Goal: Task Accomplishment & Management: Use online tool/utility

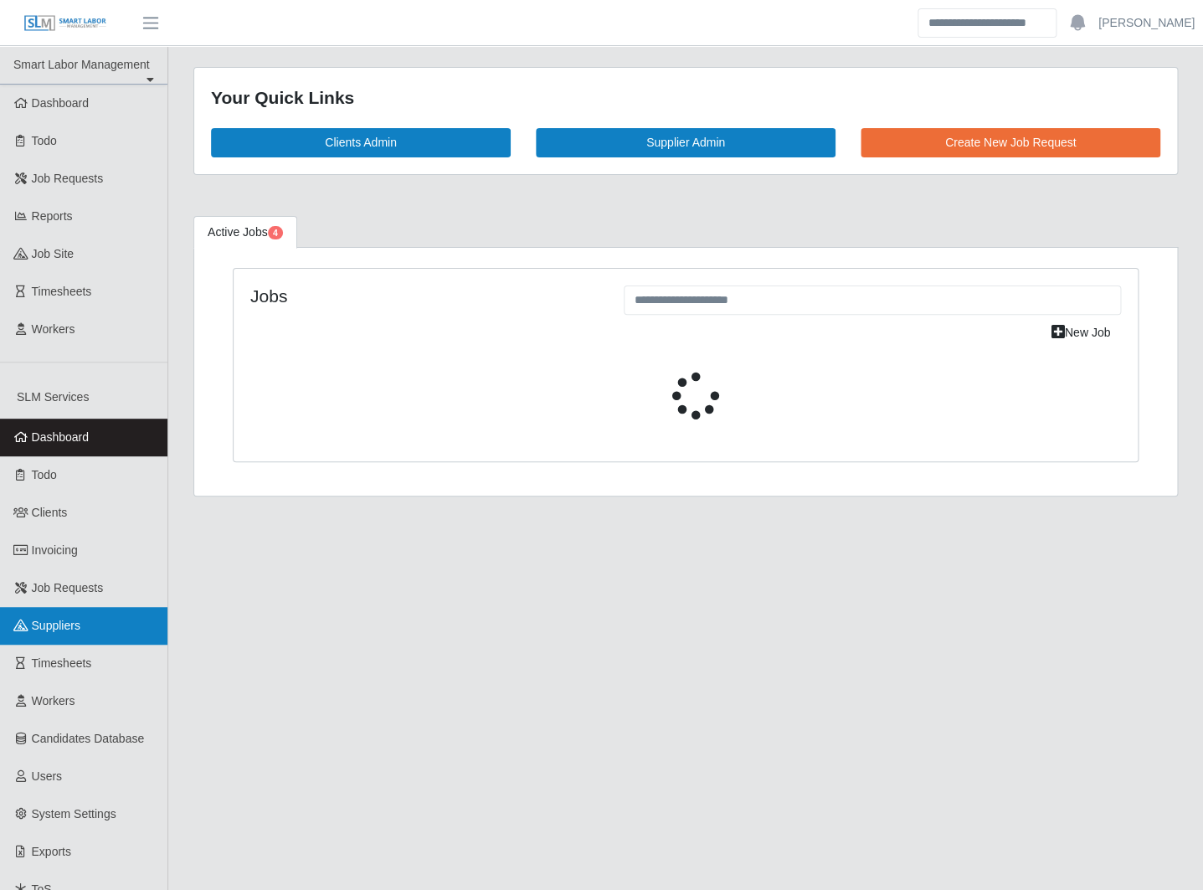
select select "****"
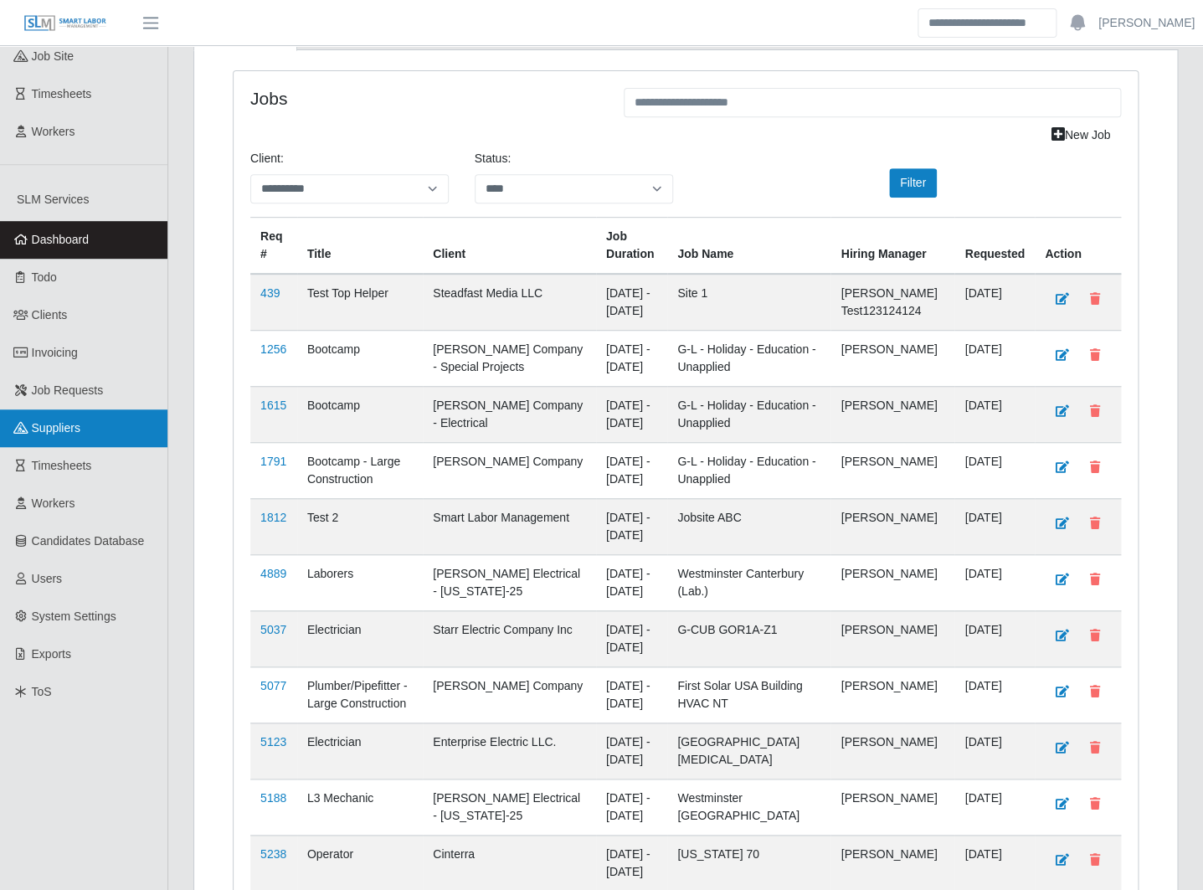
scroll to position [206, 0]
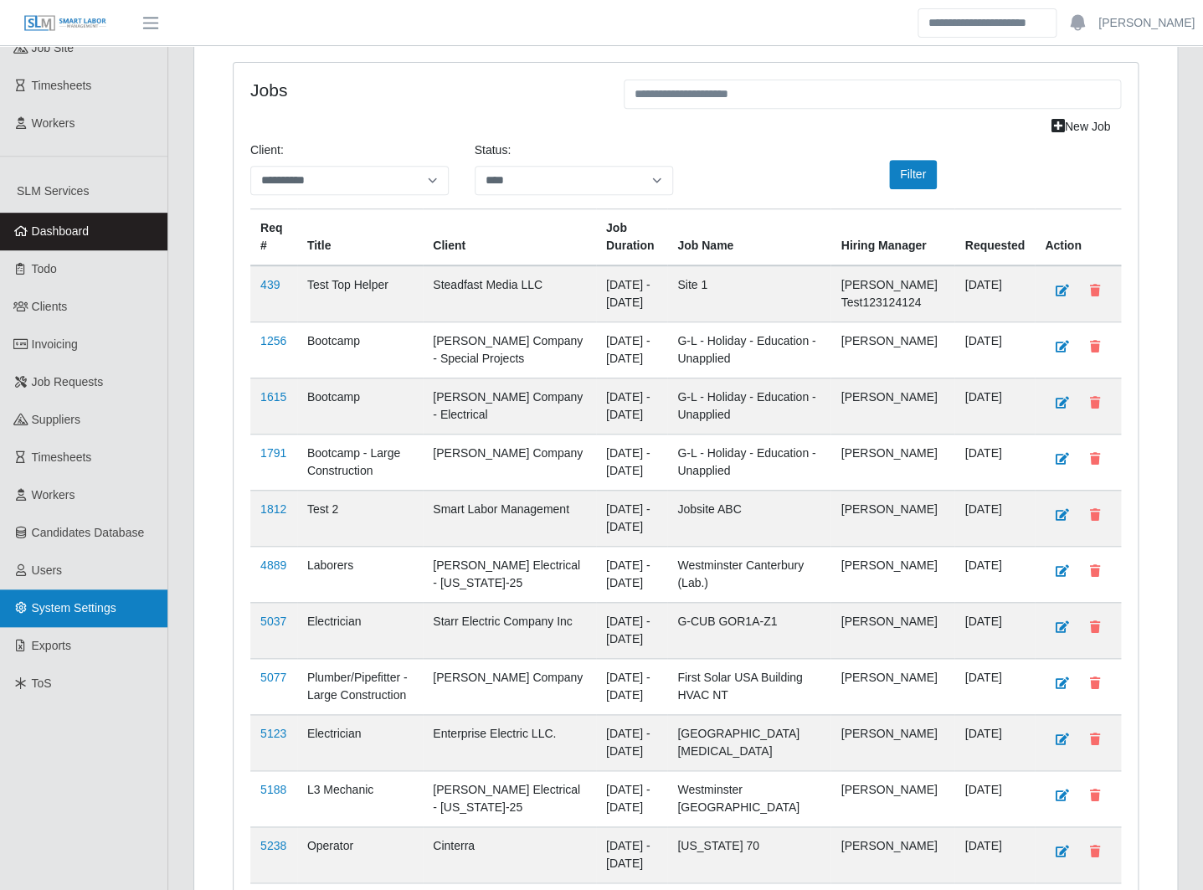
click at [83, 608] on link "System Settings" at bounding box center [83, 609] width 167 height 38
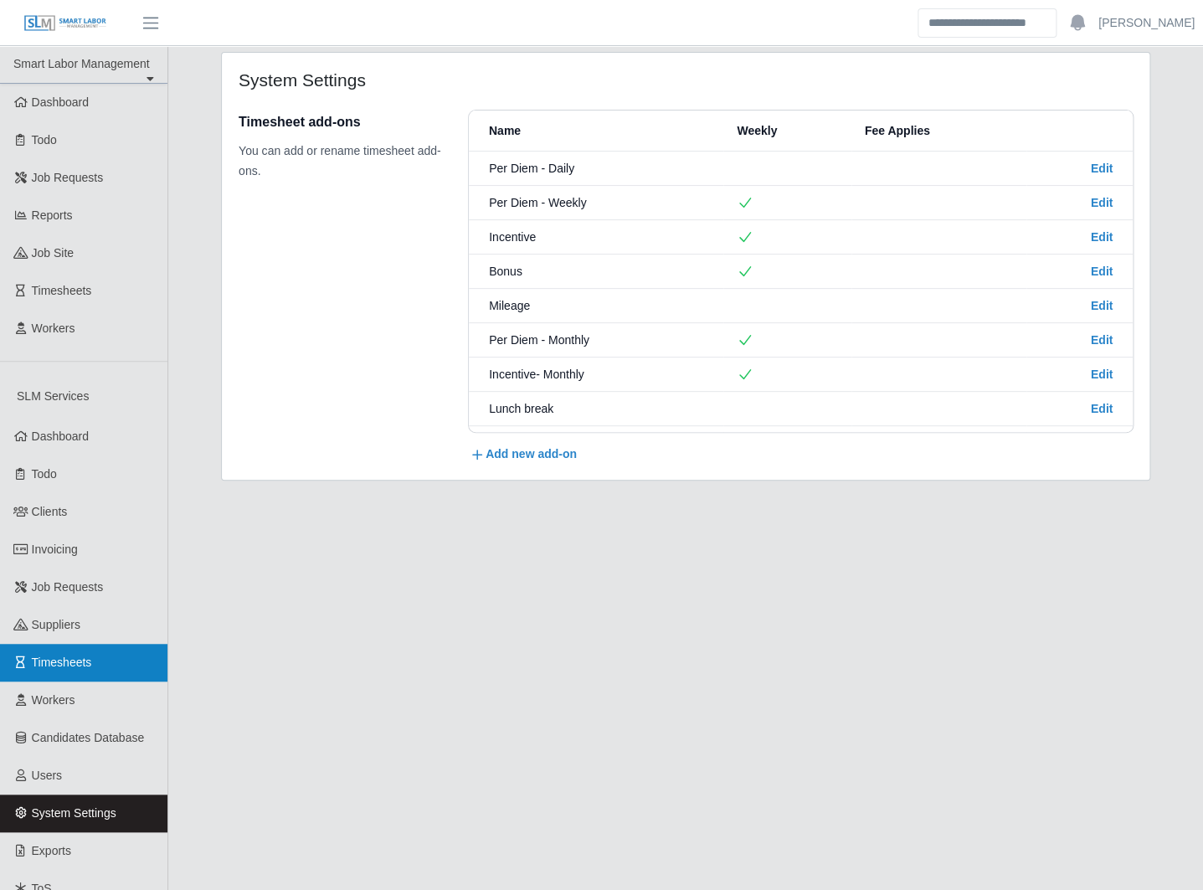
scroll to position [120, 0]
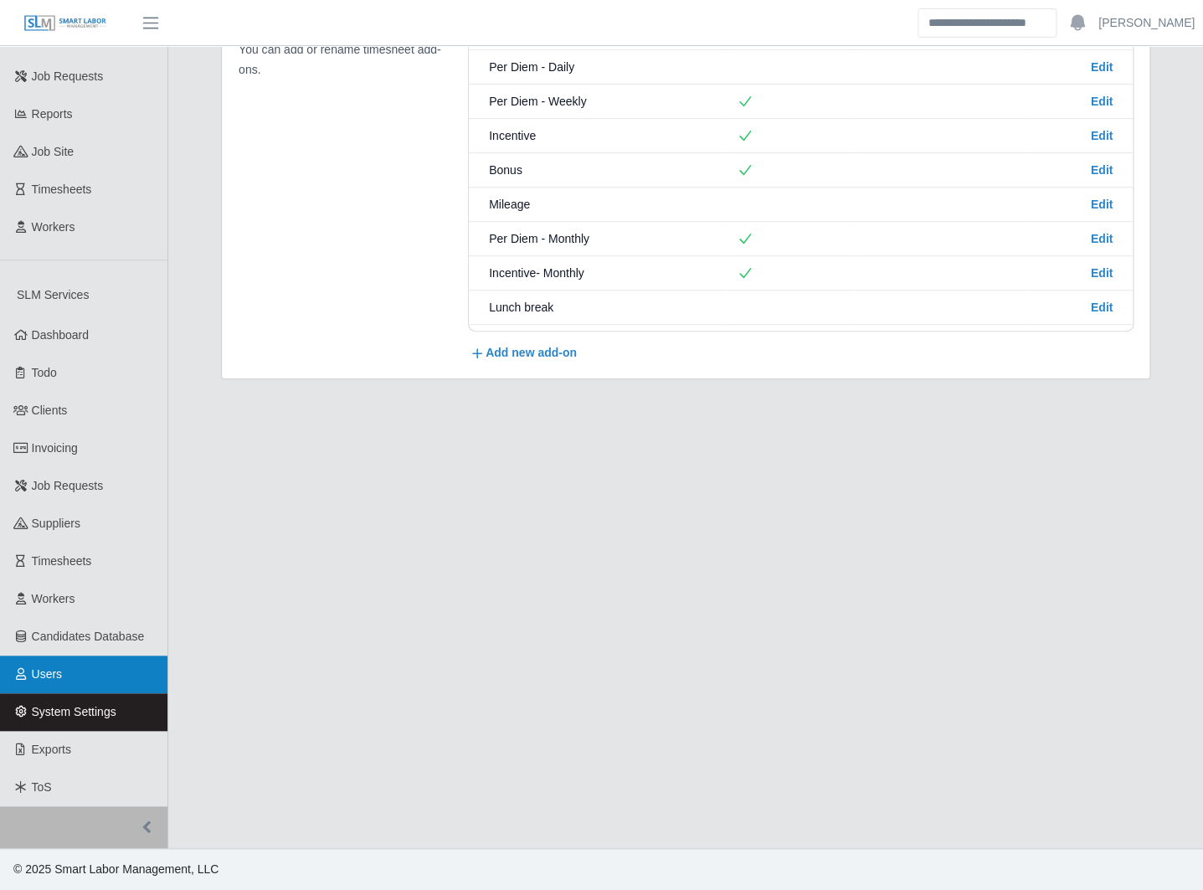
click at [71, 685] on link "Users" at bounding box center [83, 675] width 167 height 38
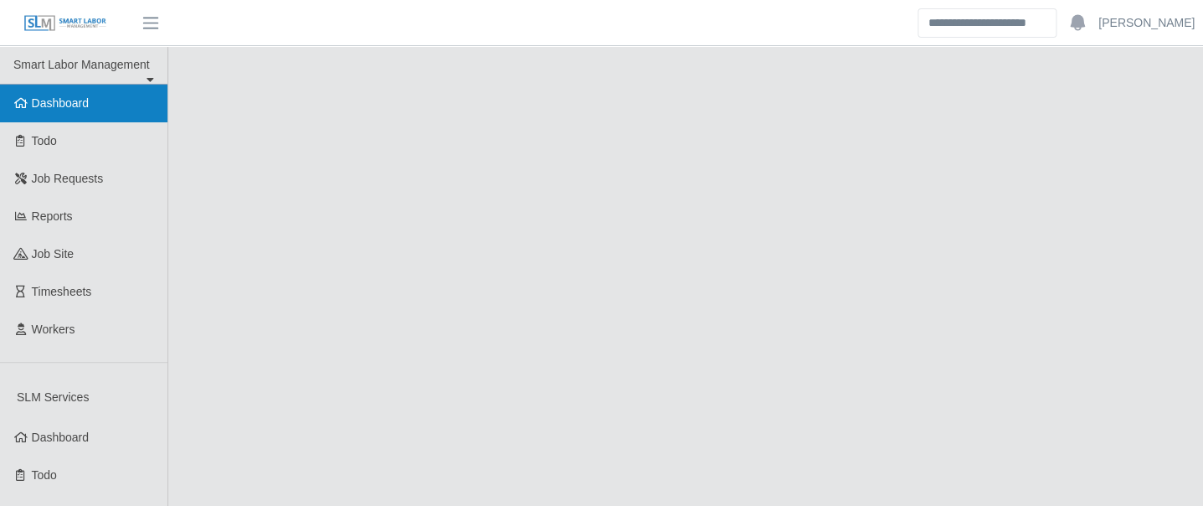
click at [79, 110] on span "Dashboard" at bounding box center [61, 102] width 58 height 13
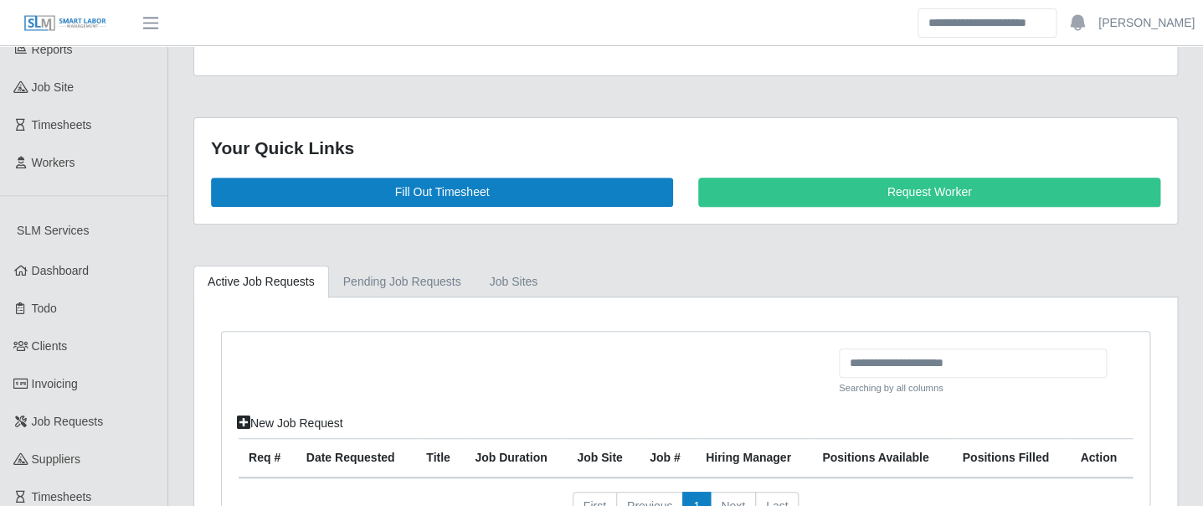
scroll to position [175, 0]
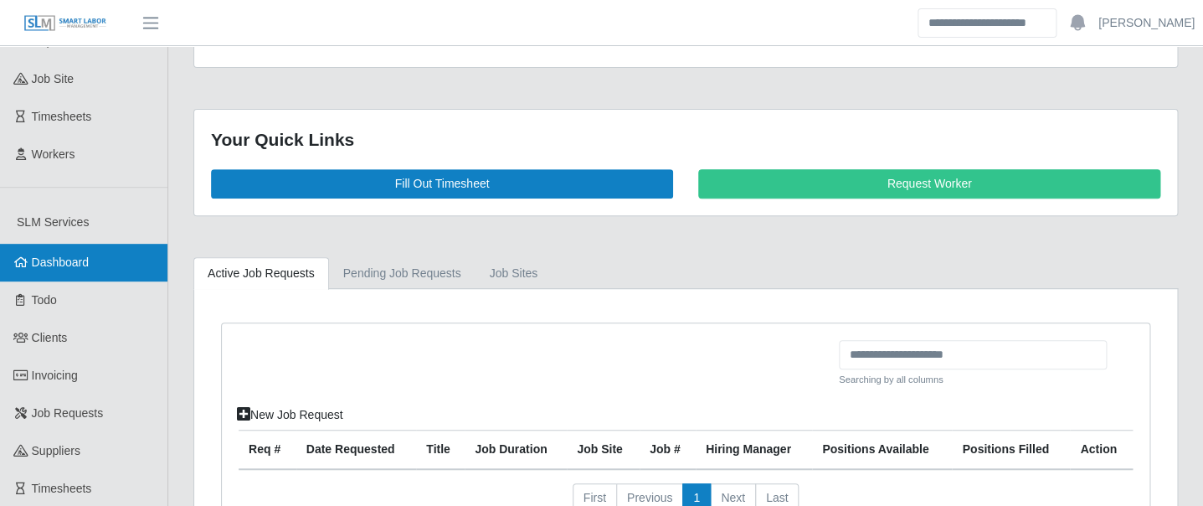
click at [82, 269] on span "Dashboard" at bounding box center [61, 261] width 58 height 13
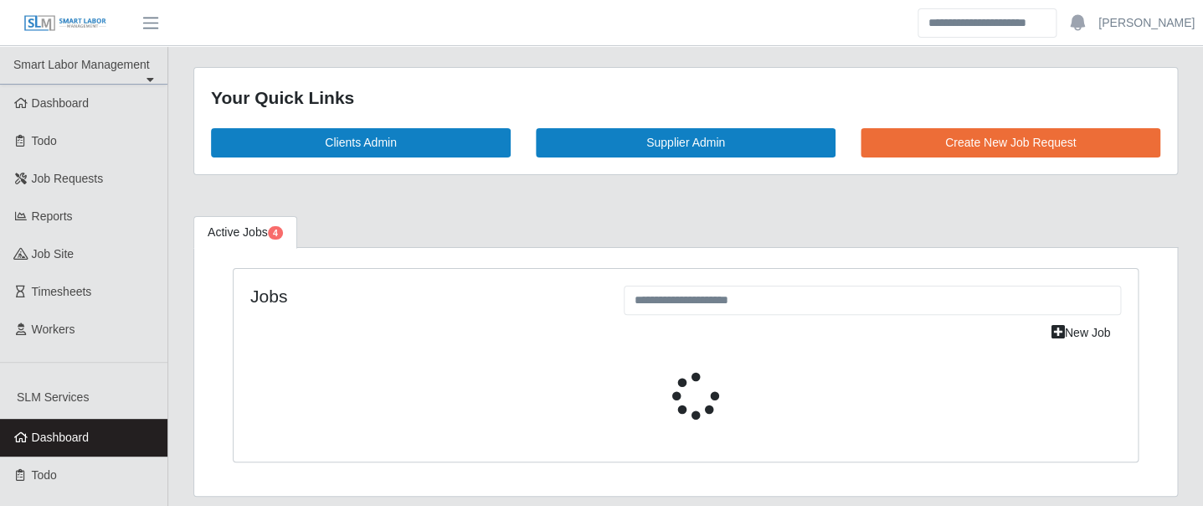
select select "****"
click at [360, 209] on div "Your Quick Links Clients Admin Supplier Admin Create New Job Request Active Job…" at bounding box center [685, 282] width 1035 height 430
select select "****"
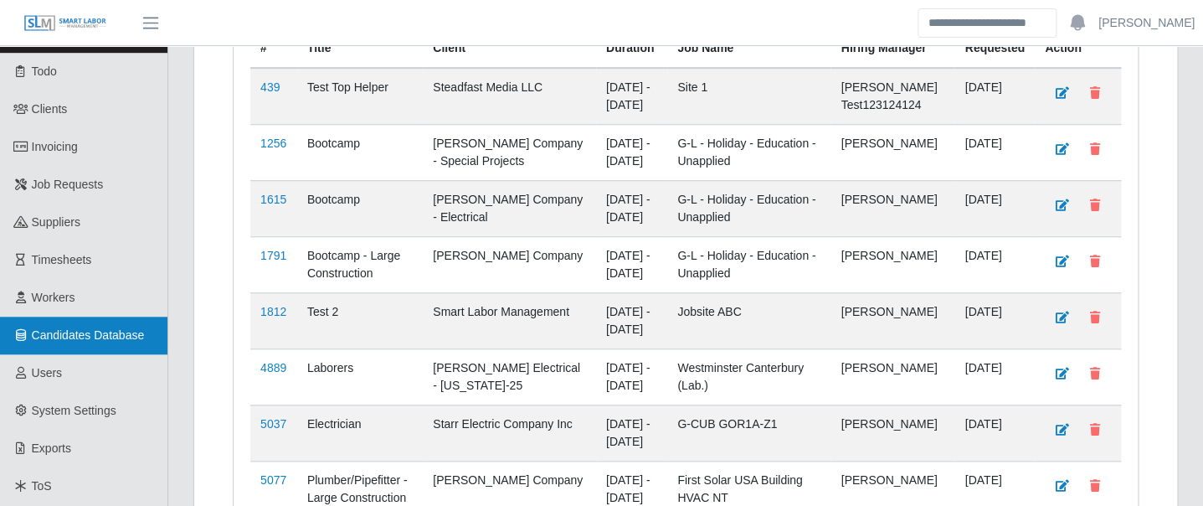
scroll to position [407, 0]
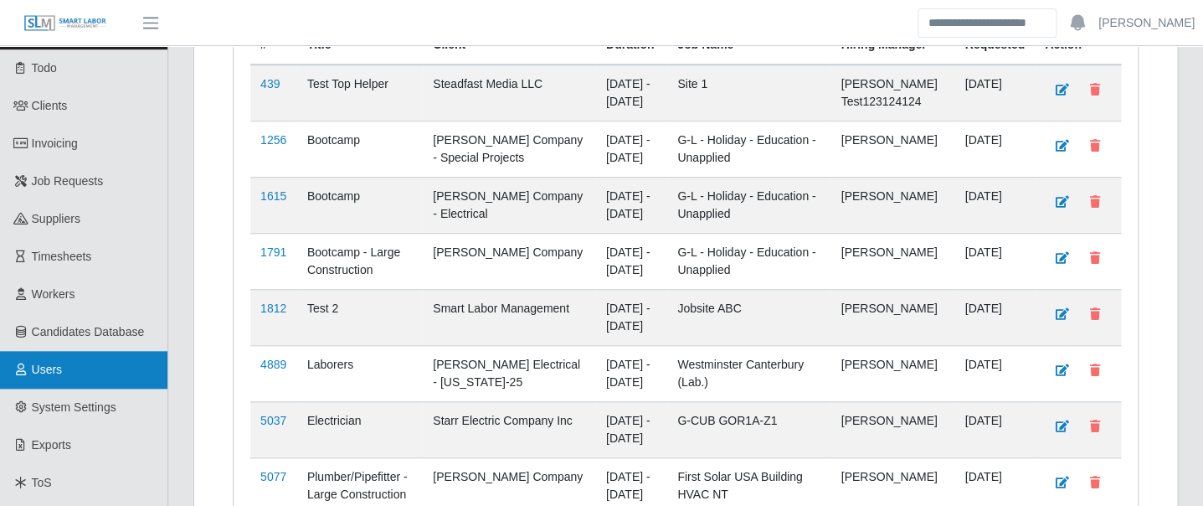
click at [69, 389] on link "Users" at bounding box center [83, 370] width 167 height 38
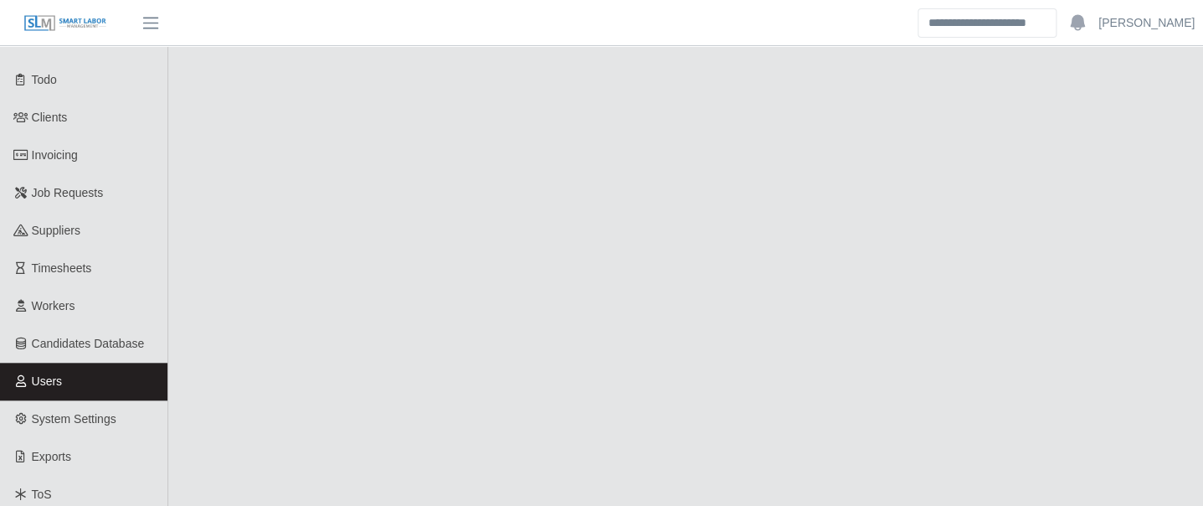
scroll to position [504, 0]
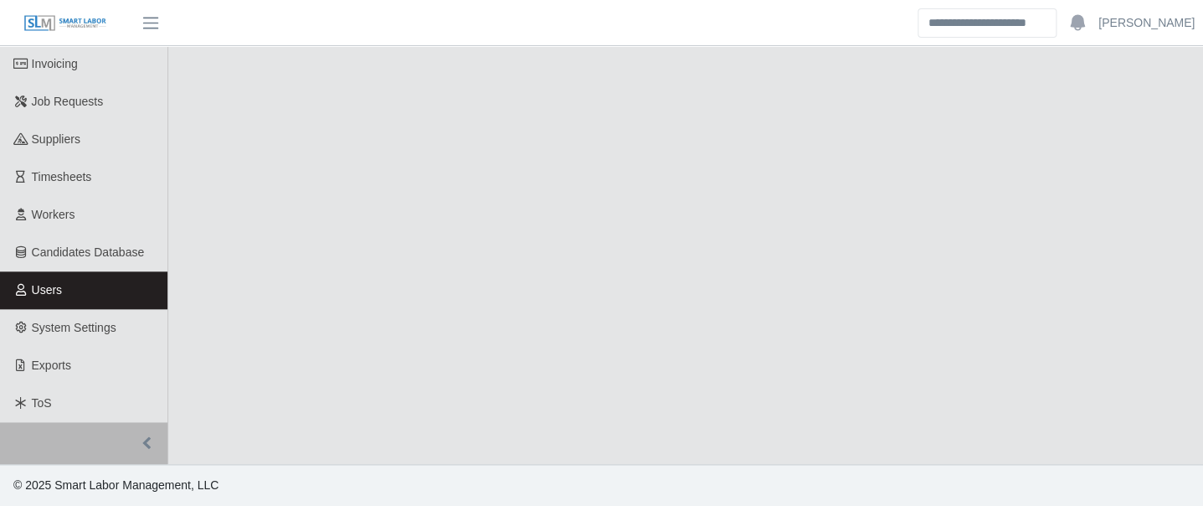
click at [105, 290] on link "Users" at bounding box center [83, 290] width 167 height 38
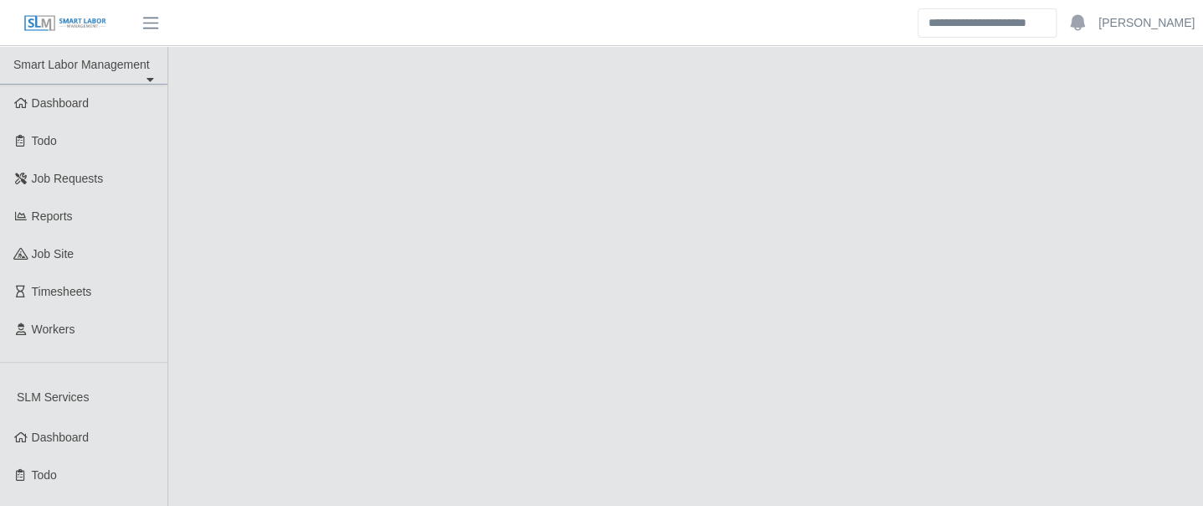
click at [494, 296] on main at bounding box center [685, 498] width 1035 height 904
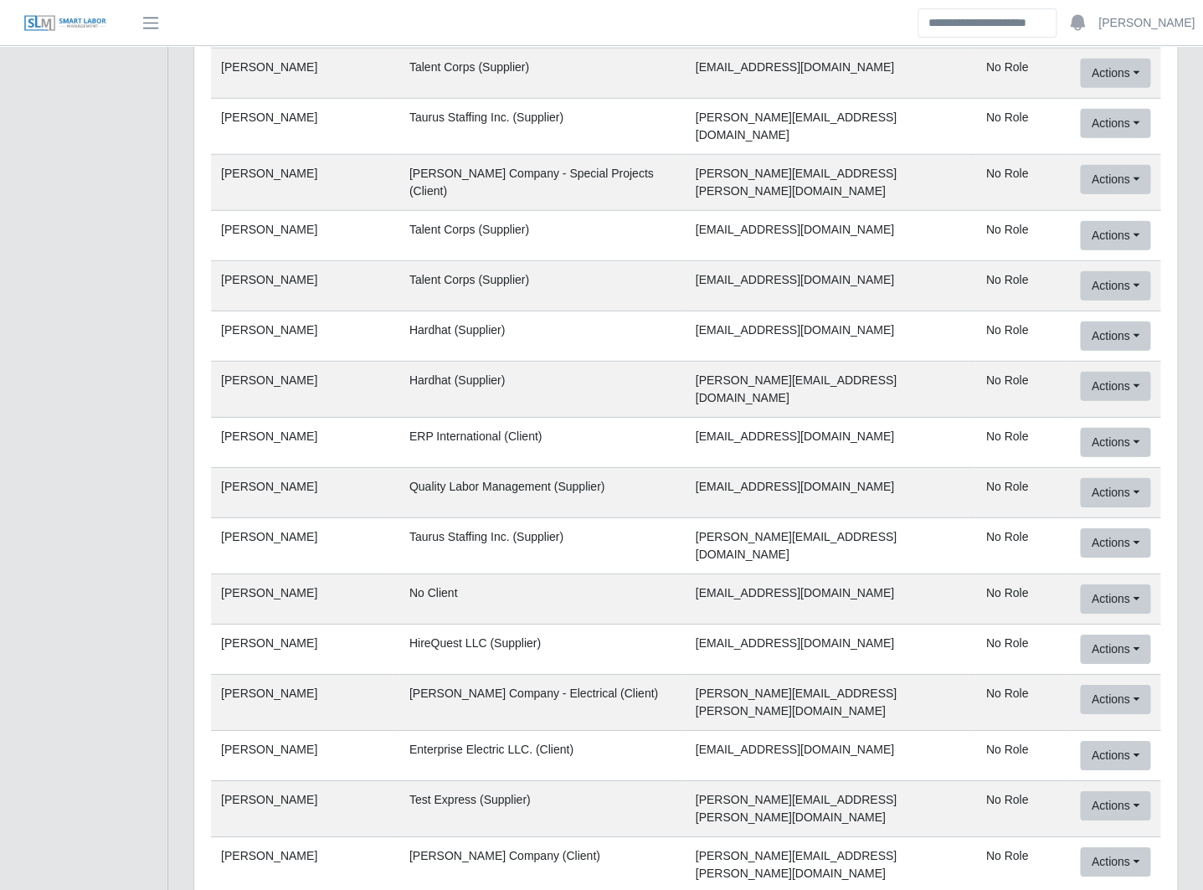
scroll to position [56859, 0]
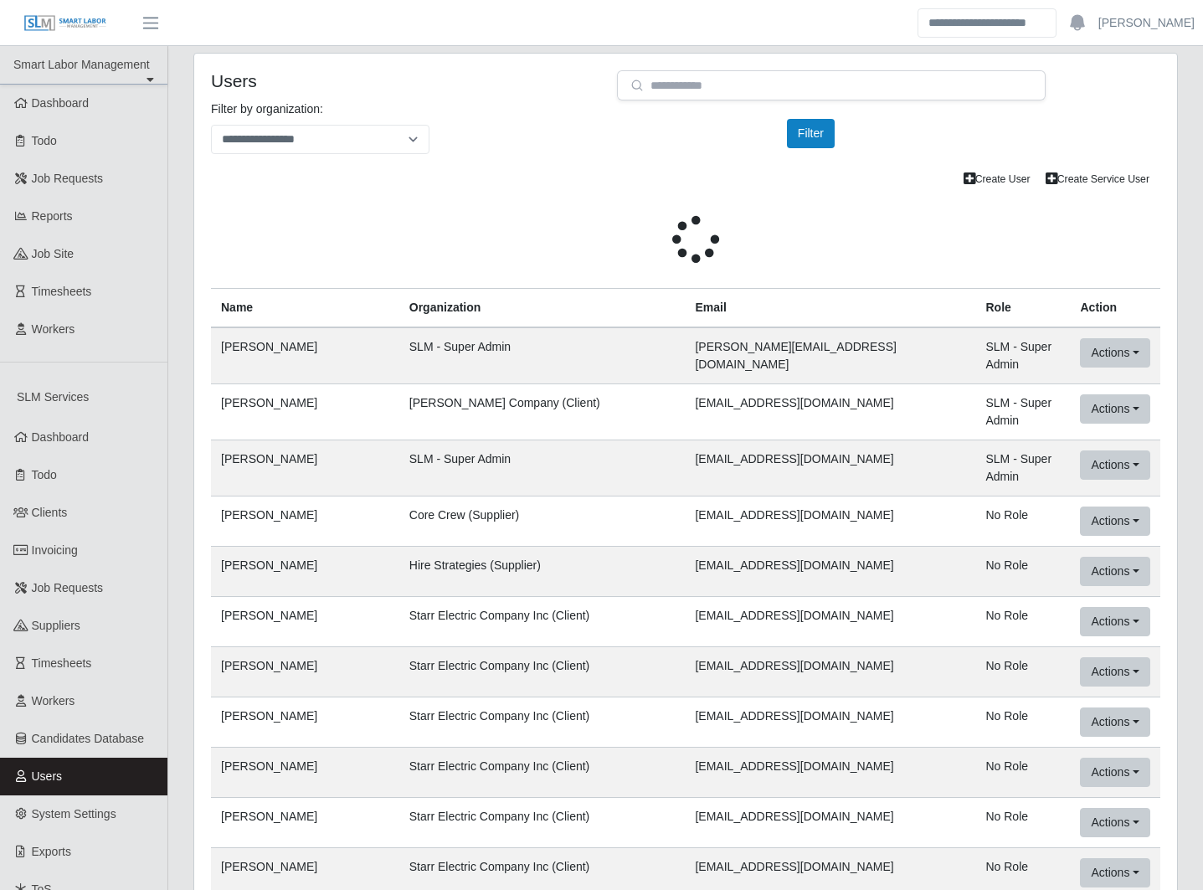
scroll to position [120, 0]
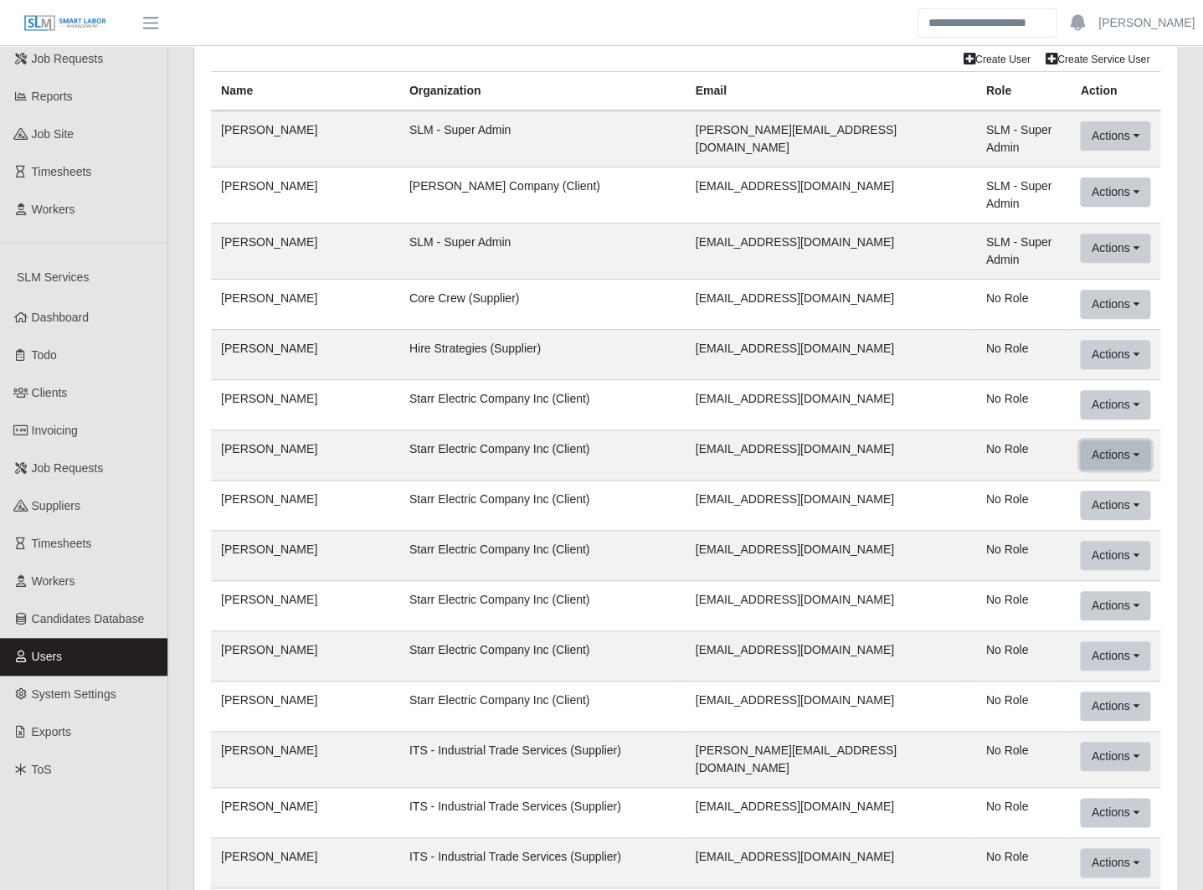
click at [1123, 151] on button "Actions" at bounding box center [1115, 135] width 70 height 29
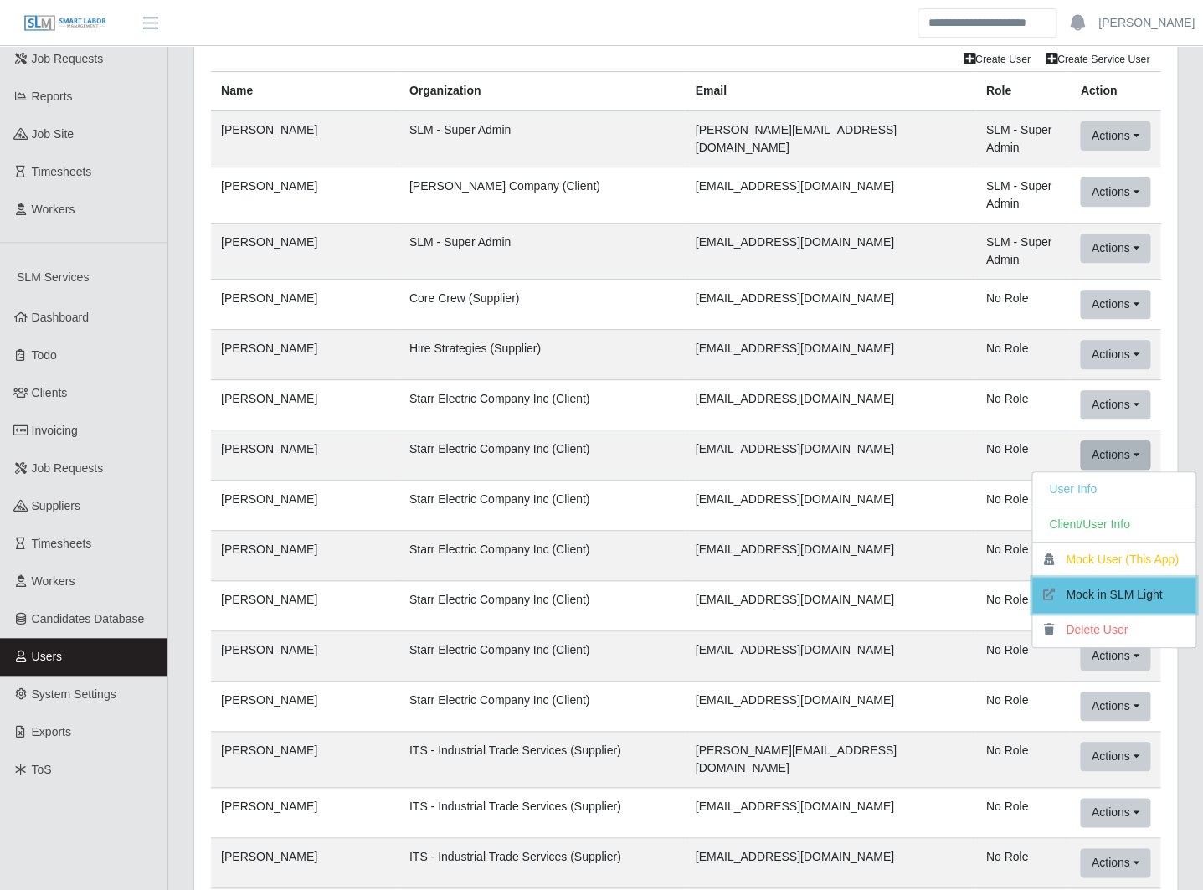
click at [1077, 578] on button "Mock in SLM Light" at bounding box center [1113, 595] width 163 height 35
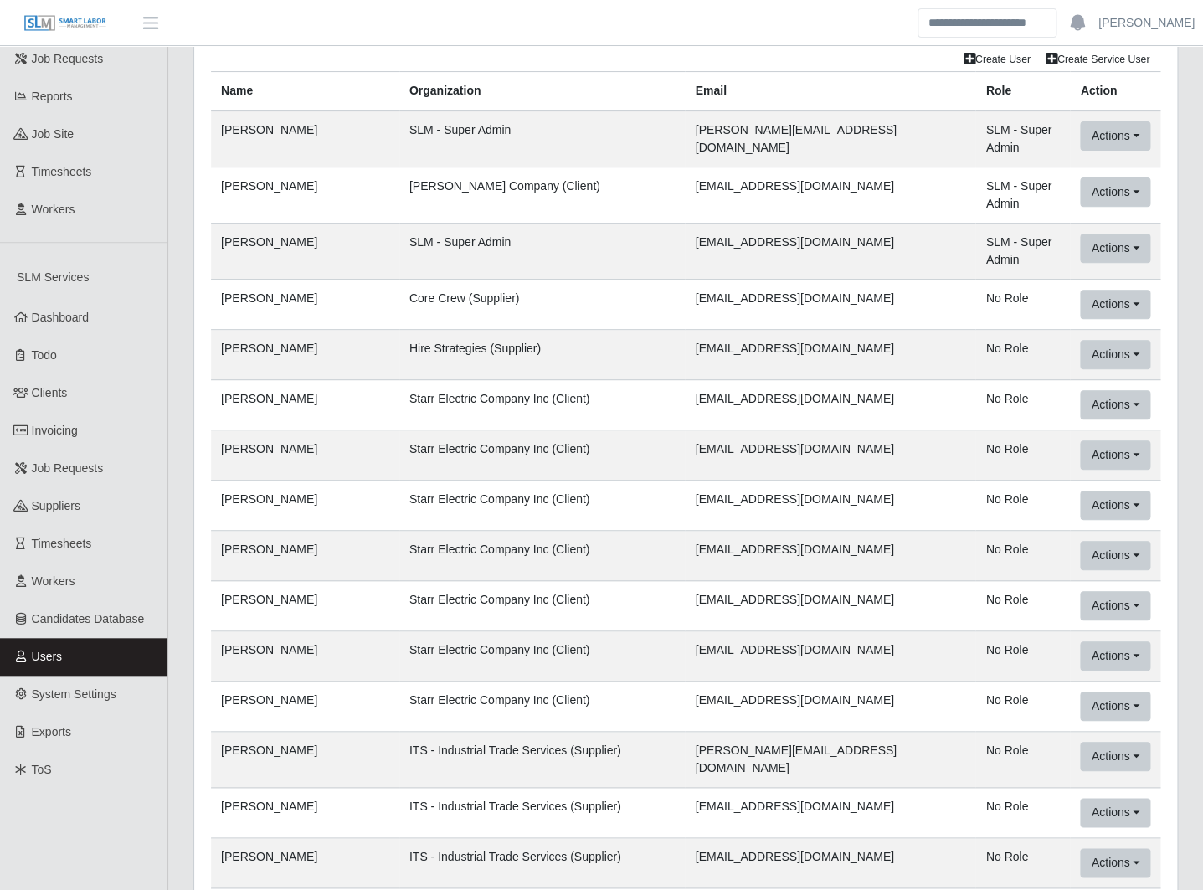
click at [1018, 481] on td "No Role" at bounding box center [1023, 506] width 95 height 50
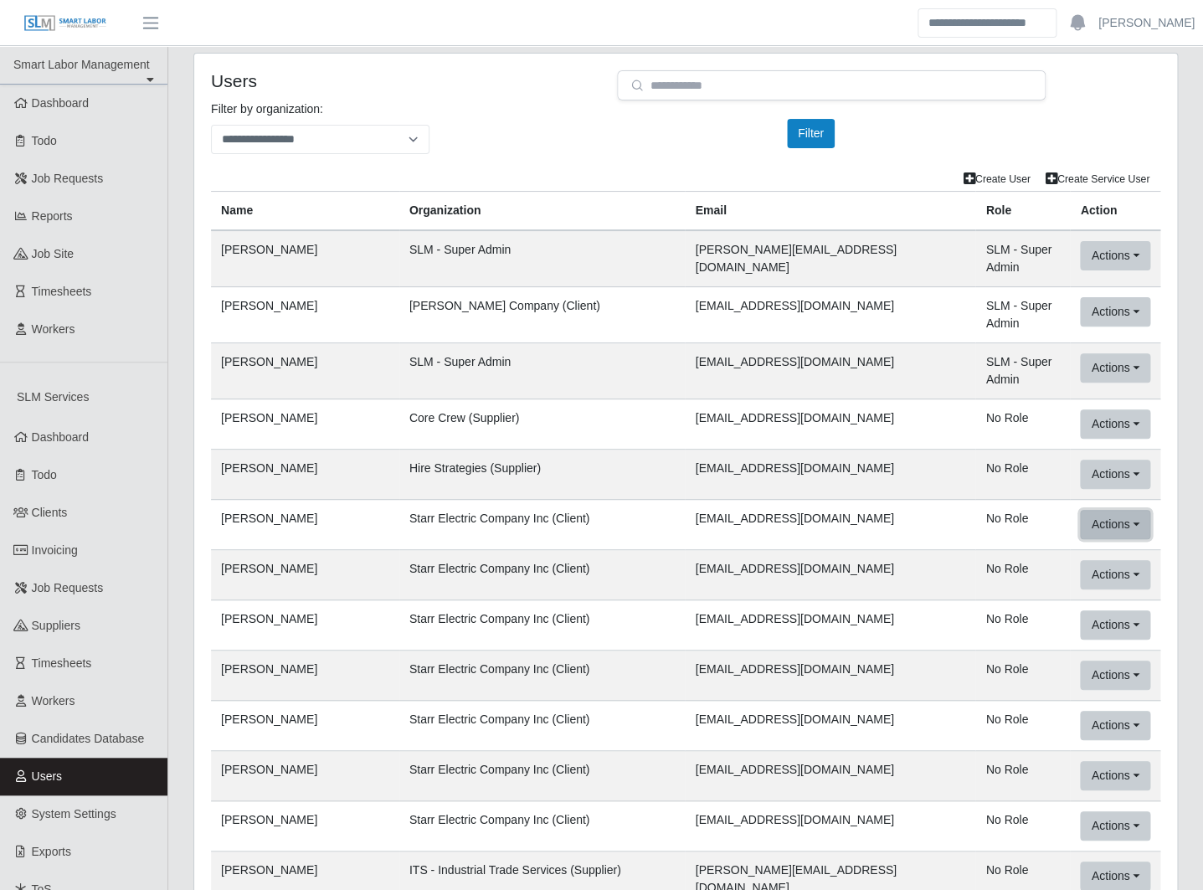
click at [1125, 270] on button "Actions" at bounding box center [1115, 255] width 70 height 29
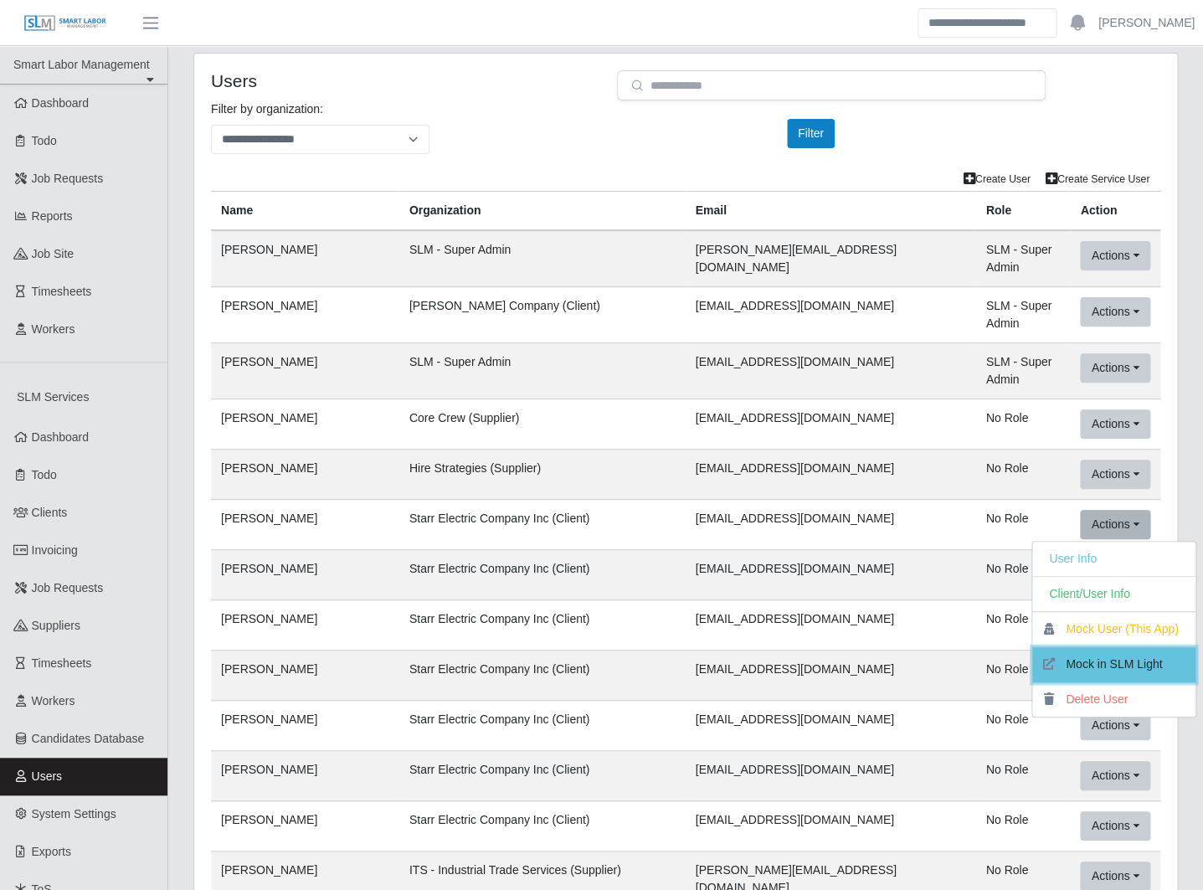
click at [1107, 647] on button "Mock in SLM Light" at bounding box center [1113, 664] width 163 height 35
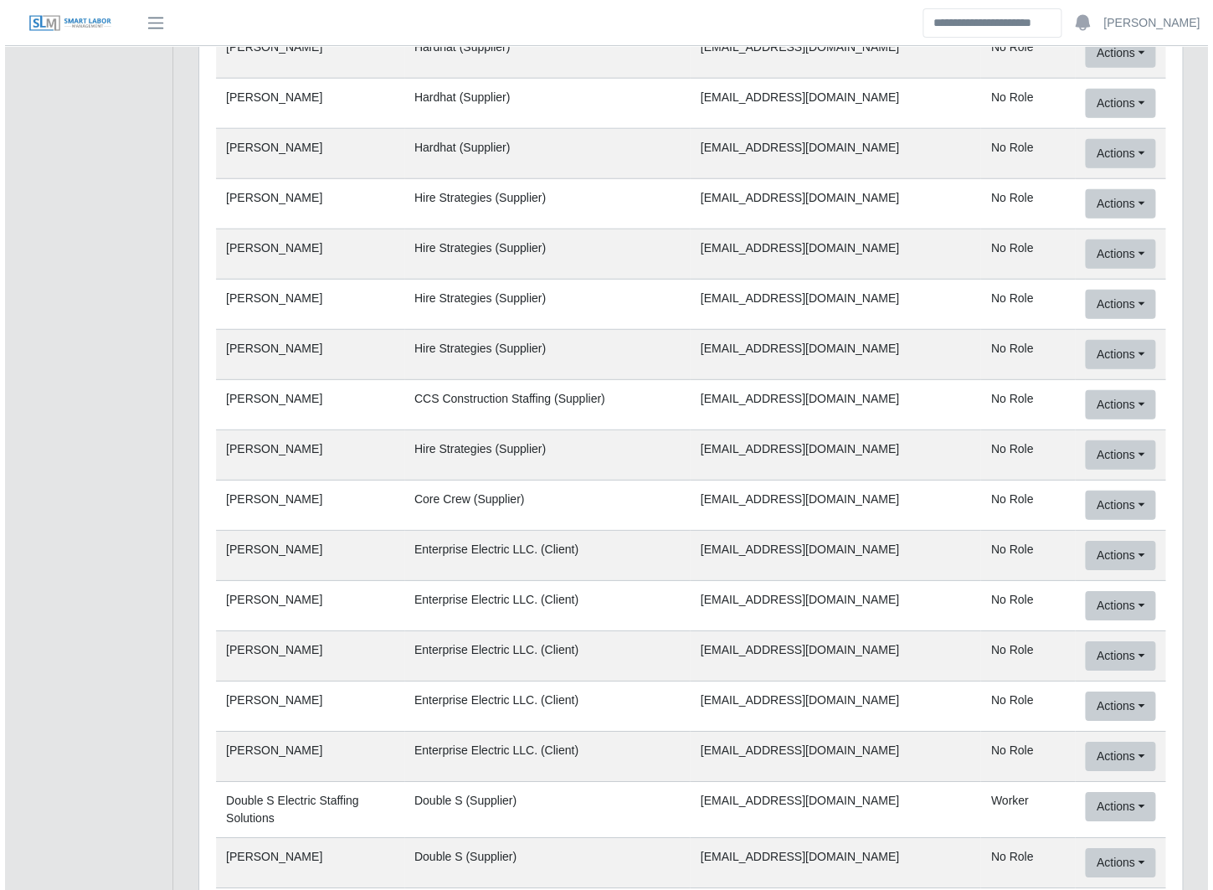
scroll to position [1697, 0]
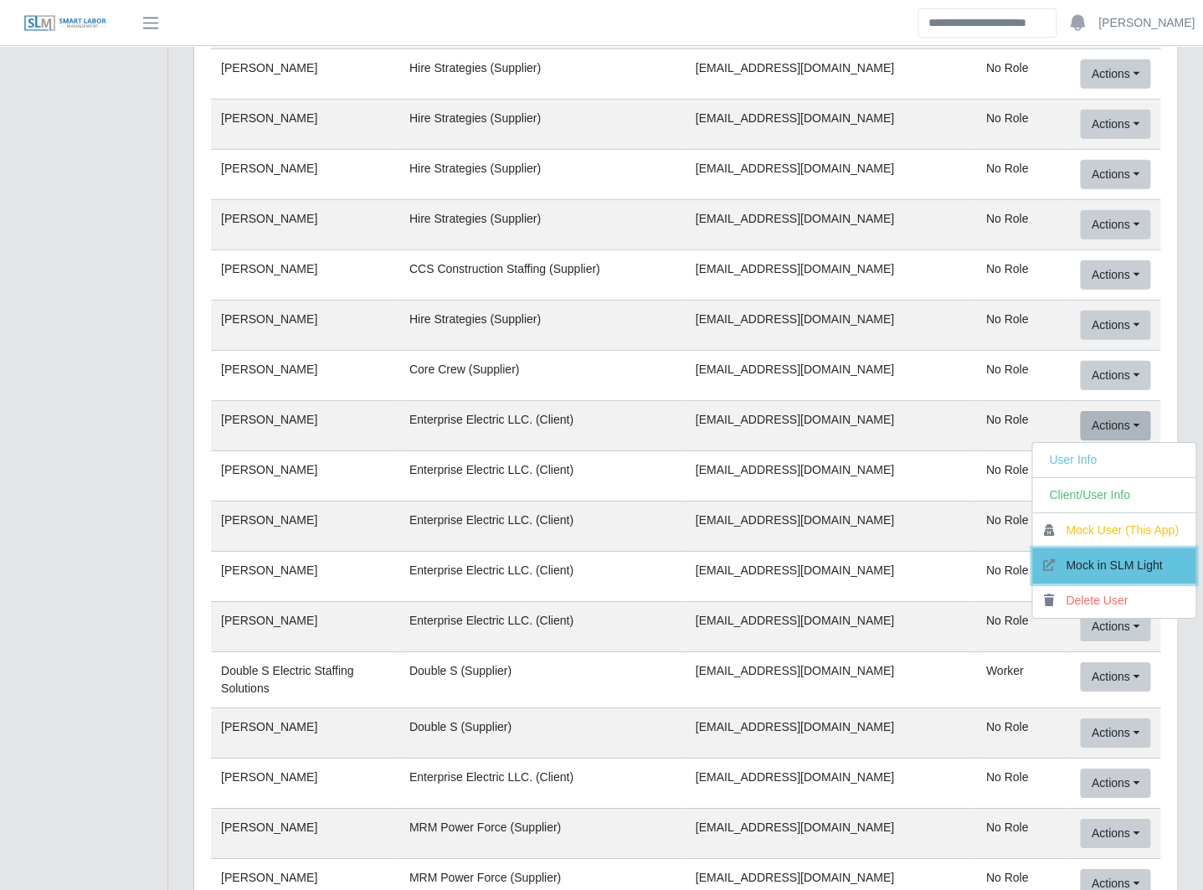
click at [1104, 548] on button "Mock in SLM Light" at bounding box center [1113, 565] width 163 height 35
